Goal: Book appointment/travel/reservation

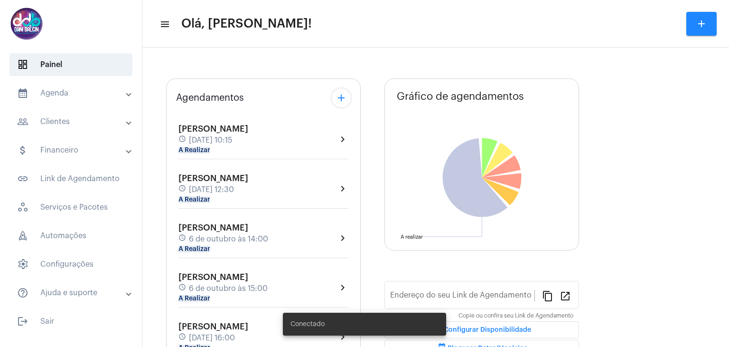
type input "[URL][DOMAIN_NAME]"
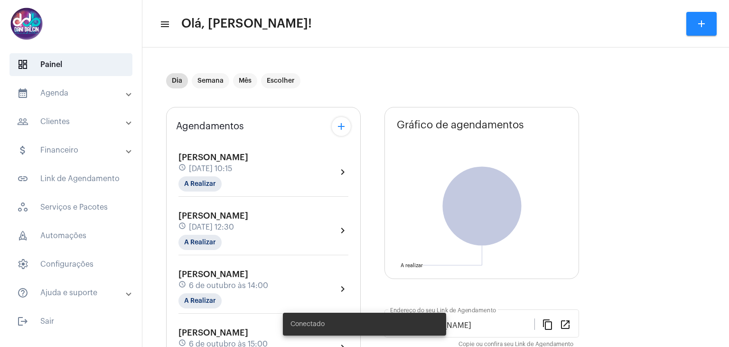
click at [53, 89] on mat-panel-title "calendar_month_outlined Agenda" at bounding box center [72, 92] width 110 height 11
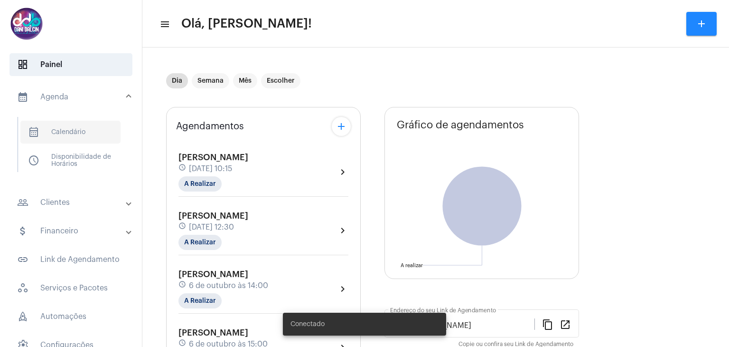
click at [65, 128] on span "calendar_month_outlined Calendário" at bounding box center [70, 132] width 100 height 23
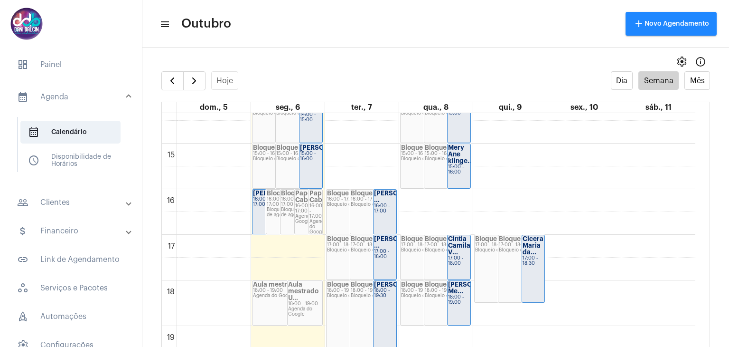
scroll to position [606, 0]
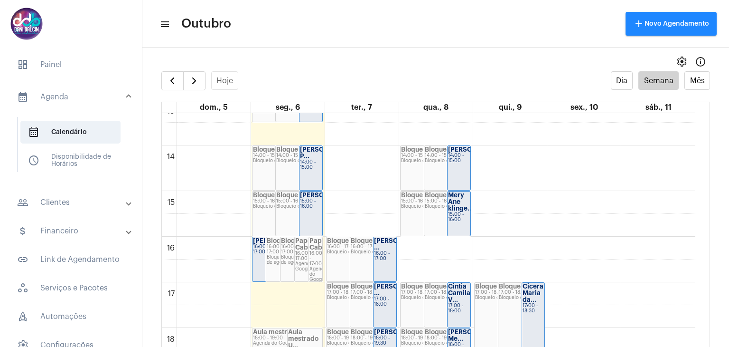
click at [389, 194] on div "00 01 02 03 04 05 06 07 08 09 10 11 12 13 14 15 16 17 18 19 20 21 22 23 [PERSON…" at bounding box center [429, 54] width 534 height 1094
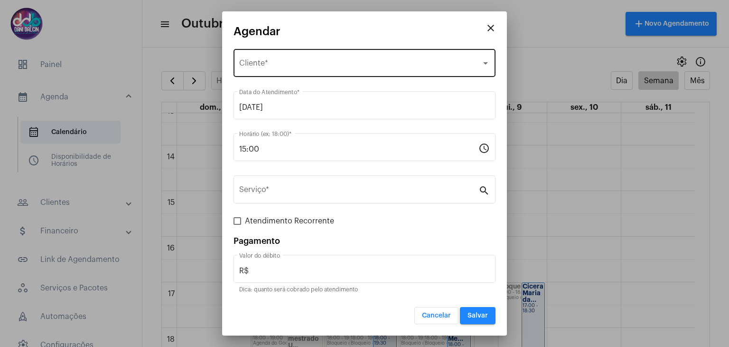
click at [280, 73] on div "Selecione o Cliente Cliente *" at bounding box center [364, 62] width 251 height 30
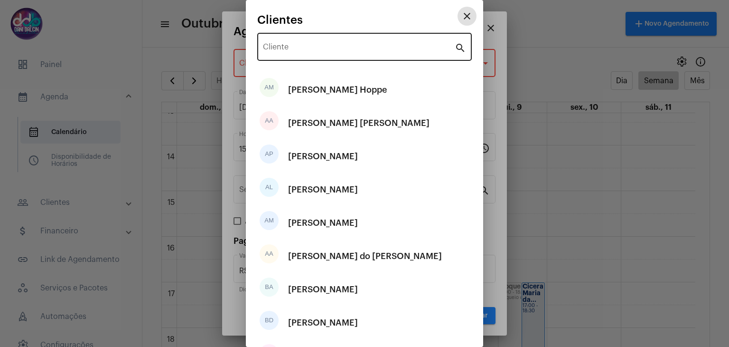
click at [301, 52] on input "Cliente" at bounding box center [359, 49] width 192 height 9
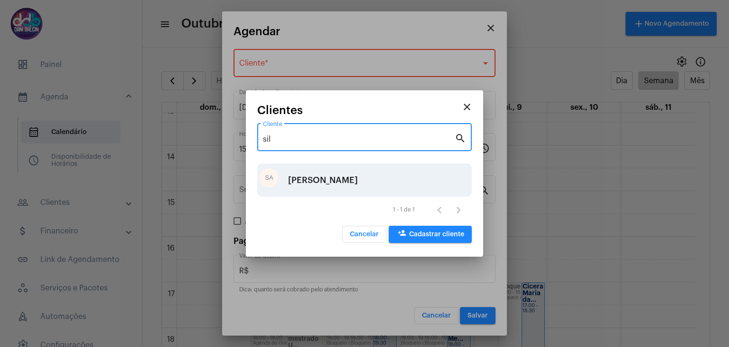
type input "sil"
click at [327, 168] on div "[PERSON_NAME]" at bounding box center [323, 180] width 70 height 28
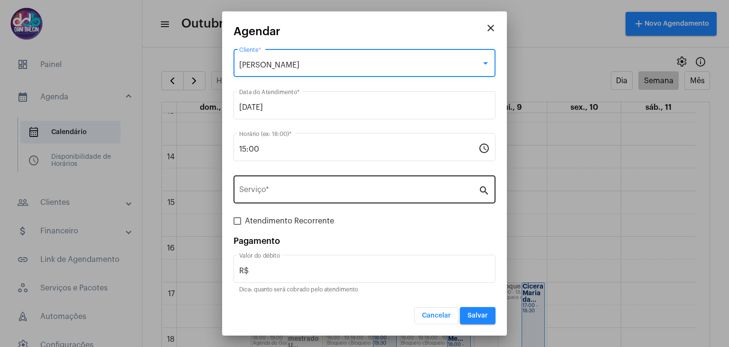
click at [290, 177] on div "Serviço *" at bounding box center [358, 188] width 239 height 30
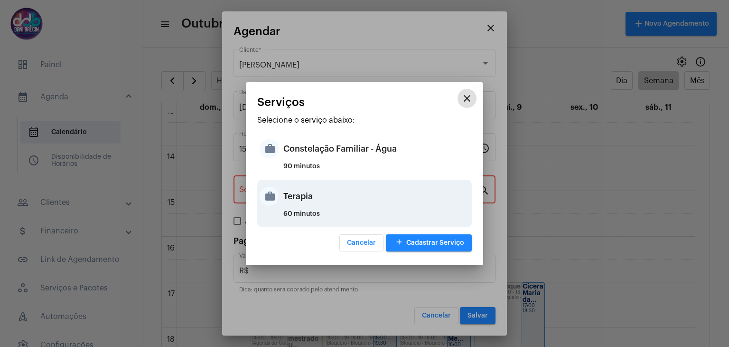
click at [290, 211] on div "60 minutos" at bounding box center [377, 217] width 186 height 14
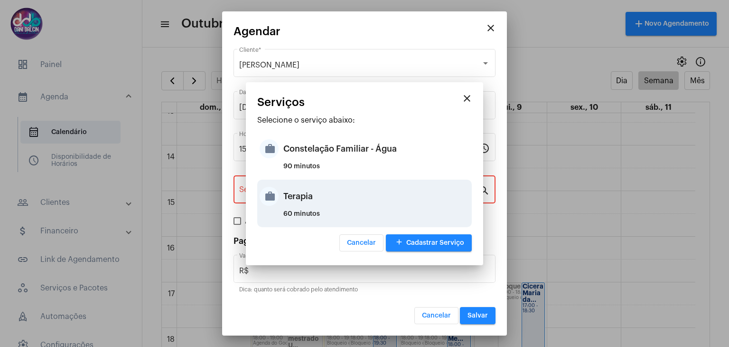
type input "Terapia"
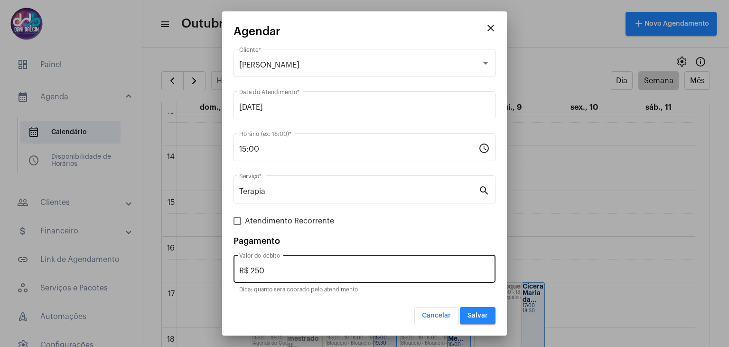
click at [279, 265] on div "R$ 250 Valor do débito" at bounding box center [364, 268] width 251 height 30
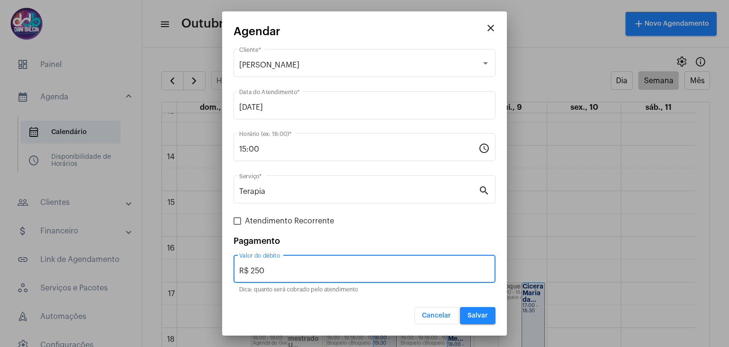
click at [267, 274] on input "R$ 250" at bounding box center [364, 270] width 251 height 9
type input "R$ 150"
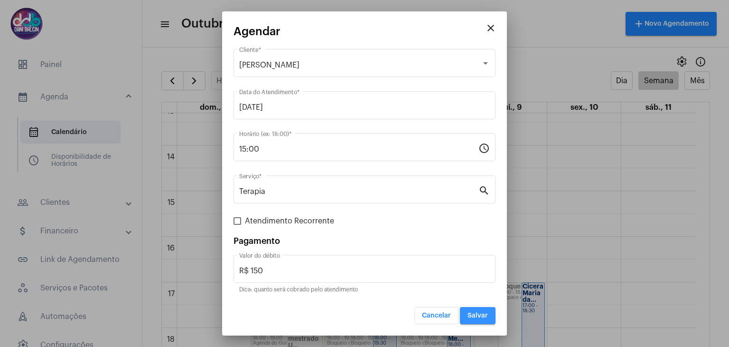
click at [492, 310] on button "Salvar" at bounding box center [478, 315] width 36 height 17
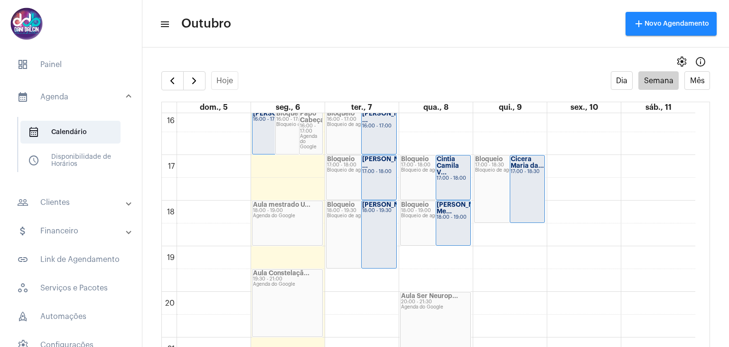
scroll to position [748, 0]
